Goal: Transaction & Acquisition: Book appointment/travel/reservation

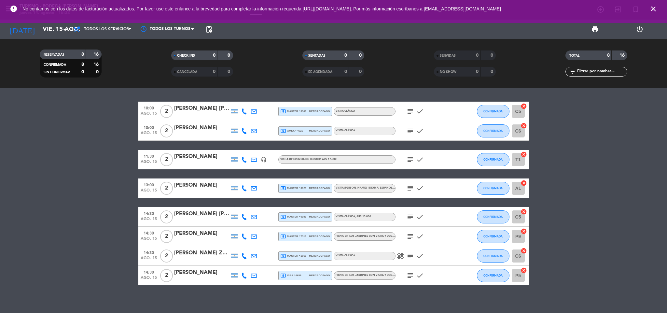
click at [654, 8] on icon "close" at bounding box center [654, 9] width 8 height 8
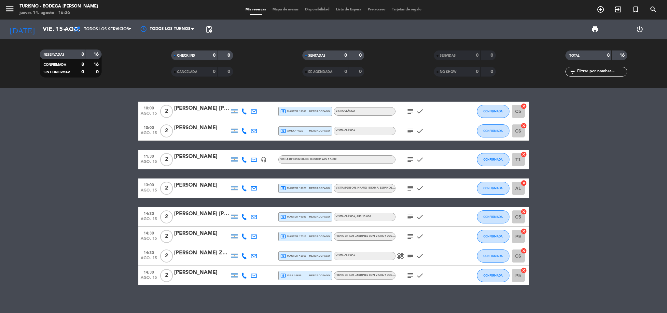
click at [161, 289] on div "10:00 ago. 15 2 [PERSON_NAME] [PERSON_NAME] local_atm master * 3306 mercadopago…" at bounding box center [333, 200] width 667 height 225
click at [48, 24] on input "vie. 15 ago." at bounding box center [78, 29] width 78 height 14
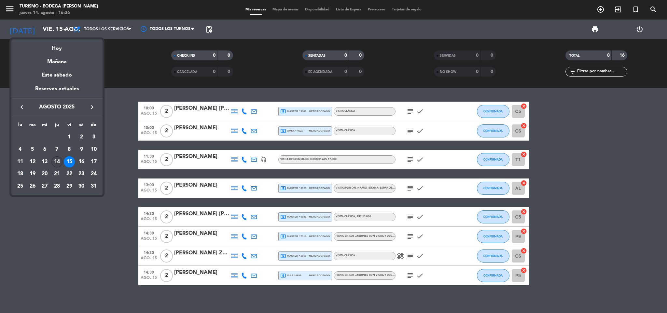
click at [56, 163] on div "14" at bounding box center [56, 161] width 11 height 11
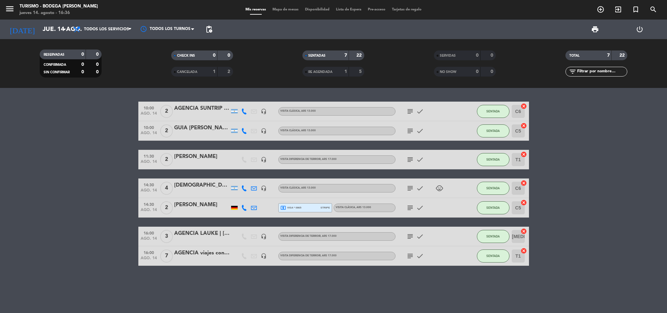
click at [406, 132] on icon "subject" at bounding box center [410, 131] width 8 height 8
click at [412, 157] on icon "subject" at bounding box center [410, 160] width 8 height 8
click at [49, 31] on input "jue. 14 ago." at bounding box center [78, 29] width 78 height 14
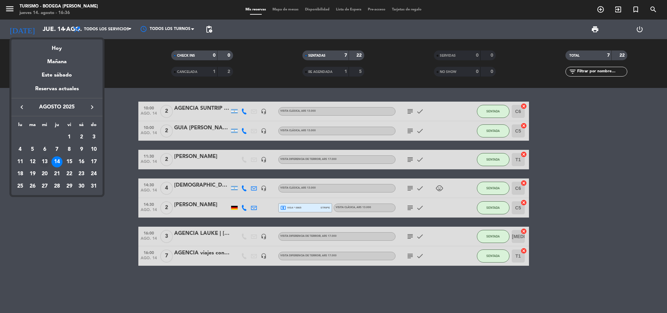
click at [42, 162] on div "13" at bounding box center [44, 161] width 11 height 11
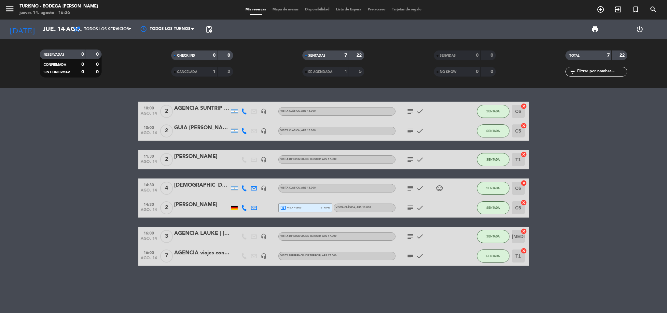
type input "mié. 13 ago."
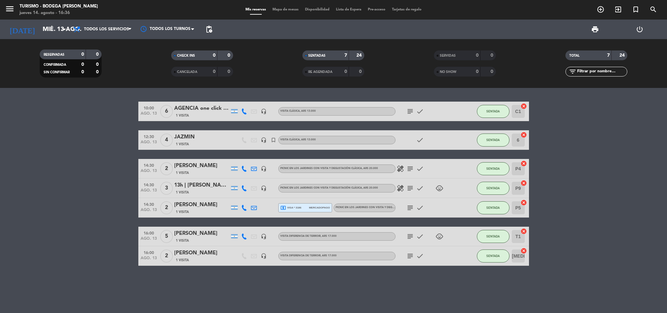
click at [410, 110] on icon "subject" at bounding box center [410, 111] width 8 height 8
click at [407, 167] on icon "subject" at bounding box center [410, 169] width 8 height 8
click at [410, 190] on icon "subject" at bounding box center [410, 188] width 8 height 8
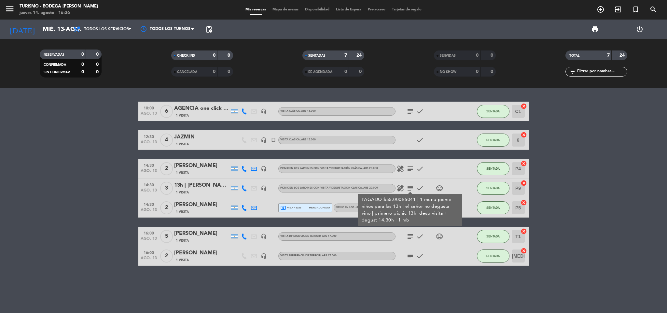
click at [415, 185] on span "check" at bounding box center [420, 188] width 10 height 8
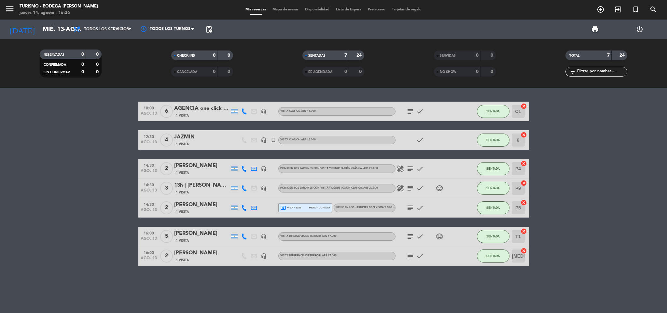
click at [409, 207] on icon "subject" at bounding box center [410, 208] width 8 height 8
click at [409, 237] on icon "subject" at bounding box center [410, 237] width 8 height 8
click at [411, 255] on icon "subject" at bounding box center [410, 256] width 8 height 8
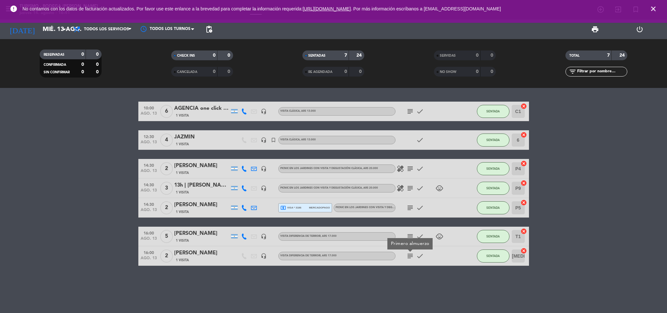
click at [409, 168] on icon "subject" at bounding box center [410, 169] width 8 height 8
click at [411, 189] on icon "subject" at bounding box center [410, 188] width 8 height 8
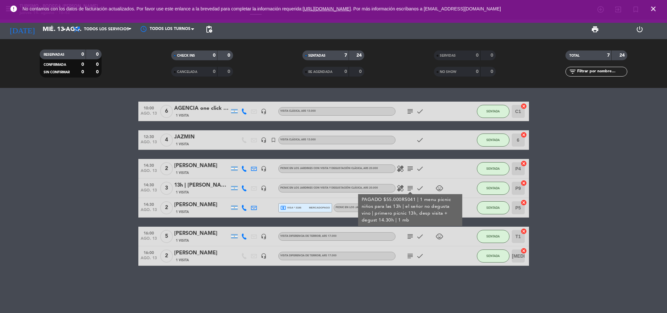
click at [409, 187] on icon "subject" at bounding box center [410, 188] width 8 height 8
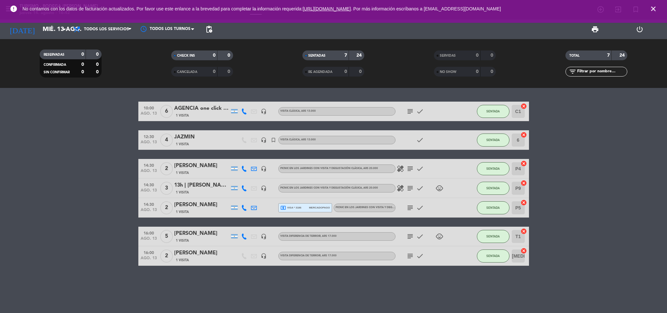
click at [410, 208] on icon "subject" at bounding box center [410, 208] width 8 height 8
click at [408, 234] on icon "subject" at bounding box center [410, 237] width 8 height 8
click at [408, 255] on icon "subject" at bounding box center [410, 256] width 8 height 8
click at [409, 237] on icon "subject" at bounding box center [410, 237] width 8 height 8
click at [654, 8] on icon "close" at bounding box center [654, 9] width 8 height 8
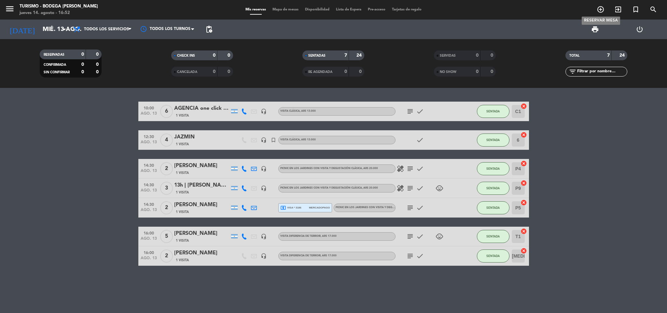
click at [604, 12] on icon "add_circle_outline" at bounding box center [601, 10] width 8 height 8
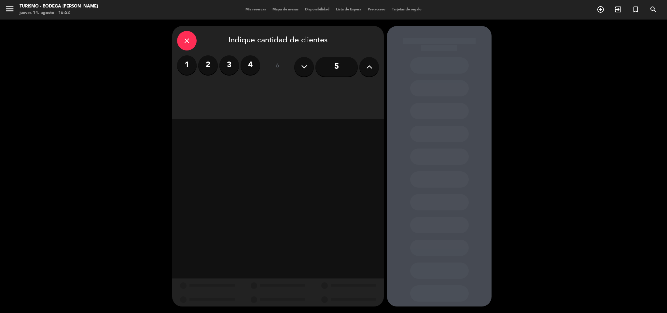
click at [226, 64] on label "3" at bounding box center [230, 65] width 20 height 20
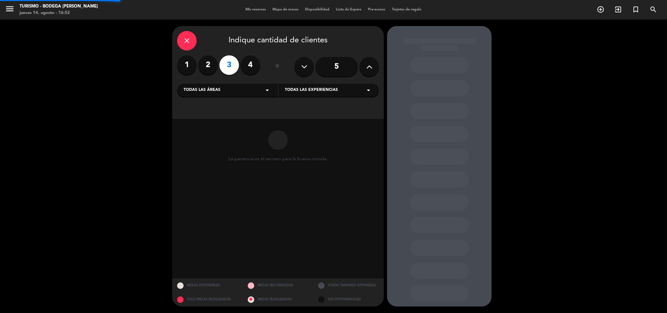
click at [323, 93] on span "Todas las experiencias" at bounding box center [311, 90] width 53 height 7
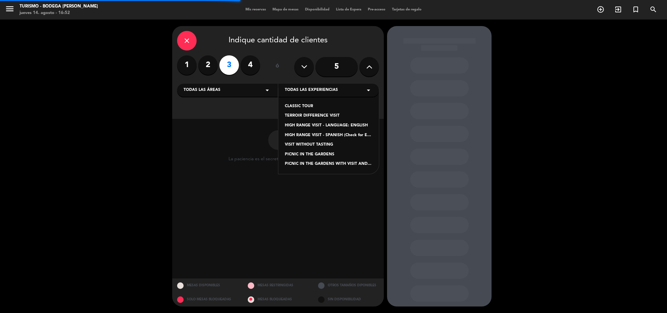
click at [310, 115] on div "TERROIR DIFFERENCE VISIT" at bounding box center [329, 116] width 88 height 7
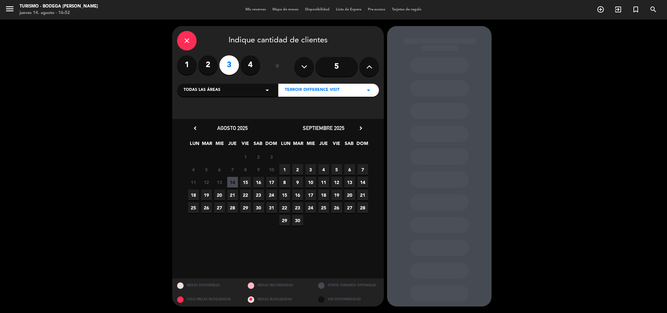
click at [260, 184] on span "16" at bounding box center [258, 182] width 11 height 11
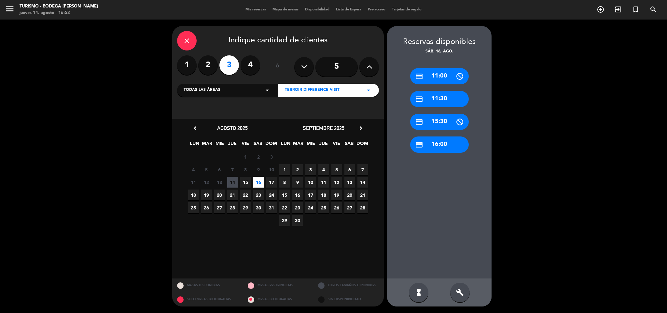
click at [440, 147] on div "credit_card 16:00" at bounding box center [439, 144] width 59 height 16
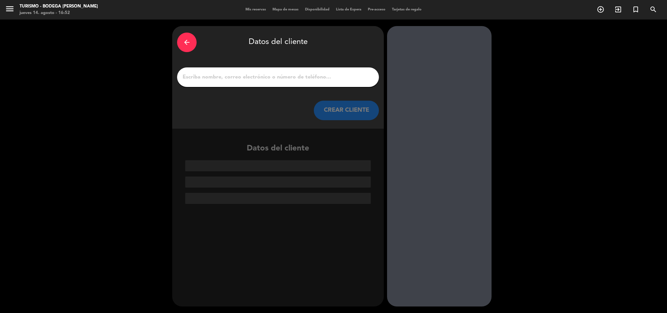
click at [256, 72] on div at bounding box center [278, 77] width 202 height 20
click at [258, 68] on div at bounding box center [278, 77] width 202 height 20
click at [251, 76] on input "1" at bounding box center [278, 77] width 192 height 9
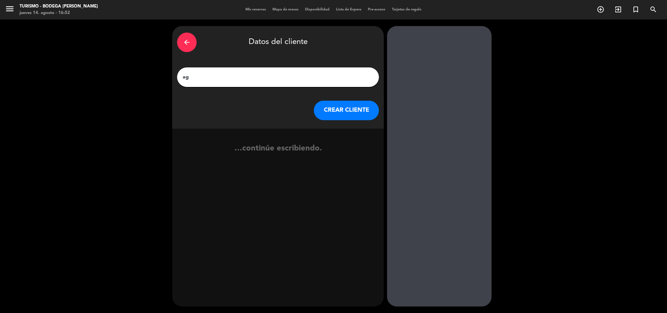
type input "a"
type input "AGENCIA dario"
click at [362, 152] on icon "exit_to_app" at bounding box center [365, 153] width 9 height 8
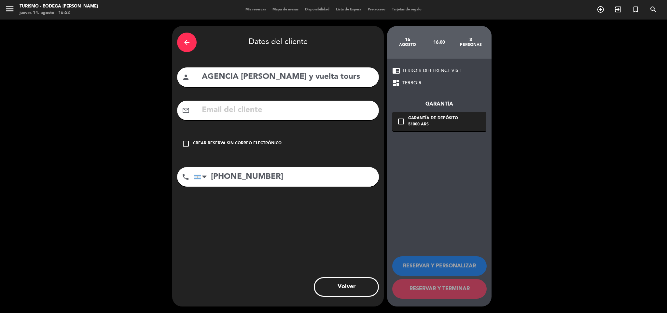
click at [254, 134] on div "check_box_outline_blank Crear reserva sin correo electrónico" at bounding box center [278, 144] width 202 height 20
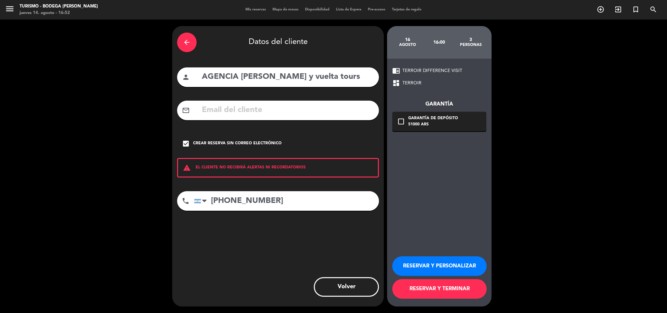
click at [434, 265] on button "RESERVAR Y PERSONALIZAR" at bounding box center [439, 266] width 94 height 20
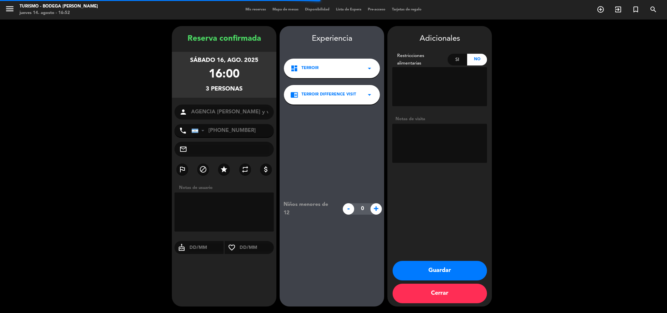
click at [421, 146] on textarea at bounding box center [439, 143] width 95 height 39
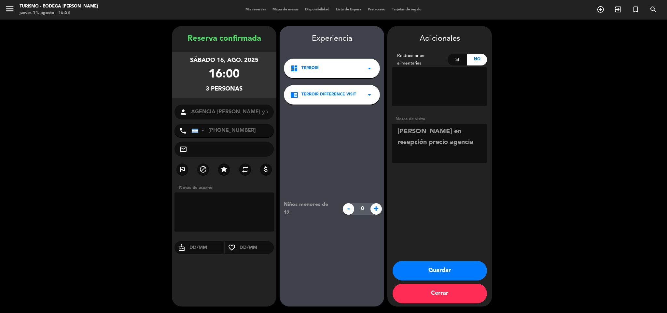
type textarea "[PERSON_NAME] en resepción precio agencia"
click at [434, 264] on button "Guardar" at bounding box center [440, 271] width 94 height 20
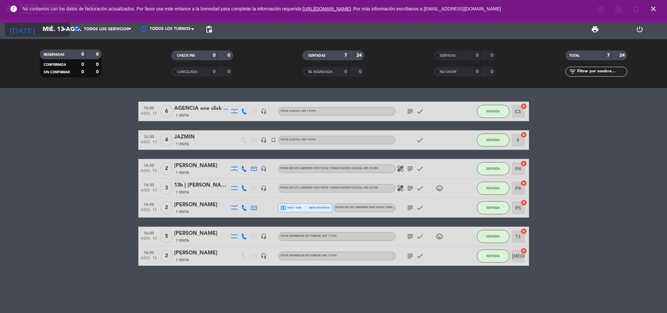
click at [49, 30] on input "mié. 13 ago." at bounding box center [78, 29] width 78 height 14
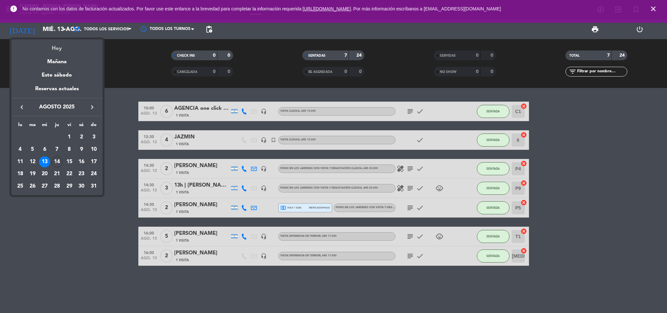
click at [66, 48] on div "Hoy" at bounding box center [56, 45] width 91 height 13
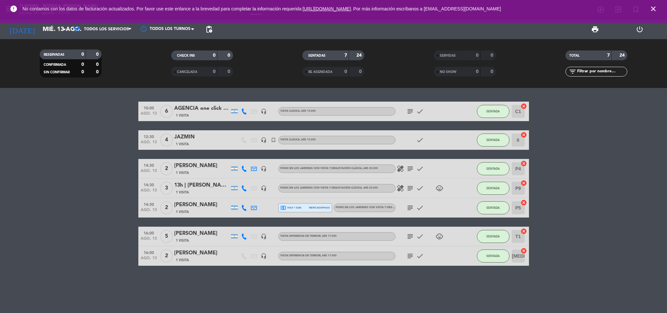
type input "jue. 14 ago."
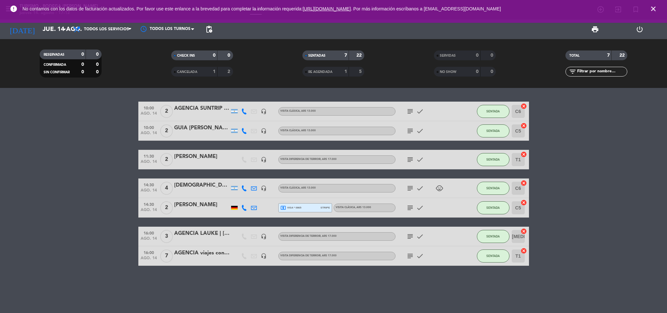
click at [650, 5] on icon "close" at bounding box center [654, 9] width 8 height 8
